Goal: Check status

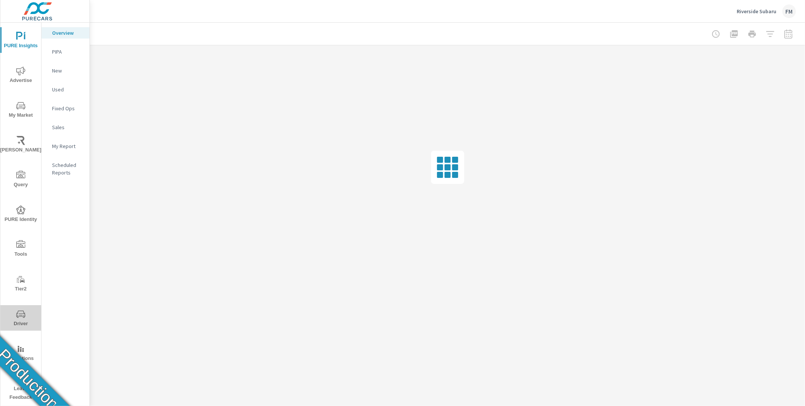
click at [24, 316] on icon "nav menu" at bounding box center [20, 313] width 9 height 7
